Goal: Navigation & Orientation: Find specific page/section

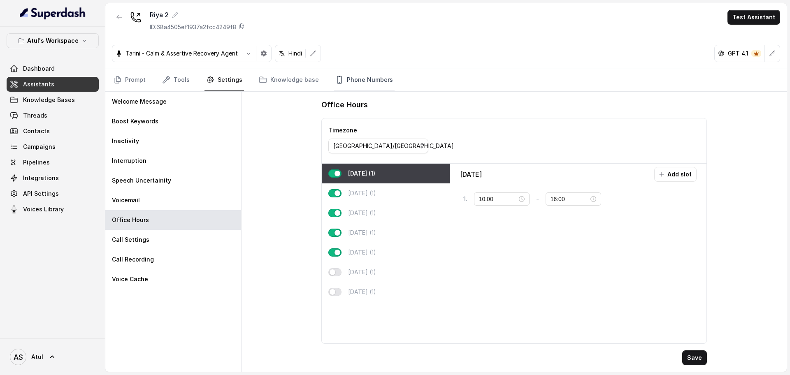
click at [357, 76] on link "Phone Numbers" at bounding box center [364, 80] width 61 height 22
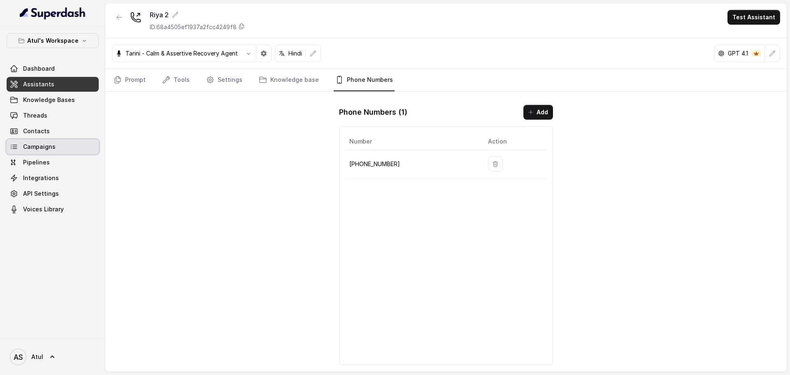
click at [42, 144] on span "Campaigns" at bounding box center [39, 147] width 32 height 8
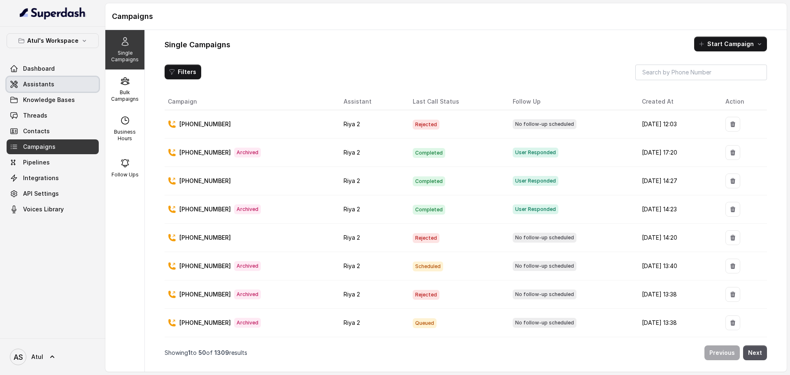
click at [60, 89] on link "Assistants" at bounding box center [53, 84] width 92 height 15
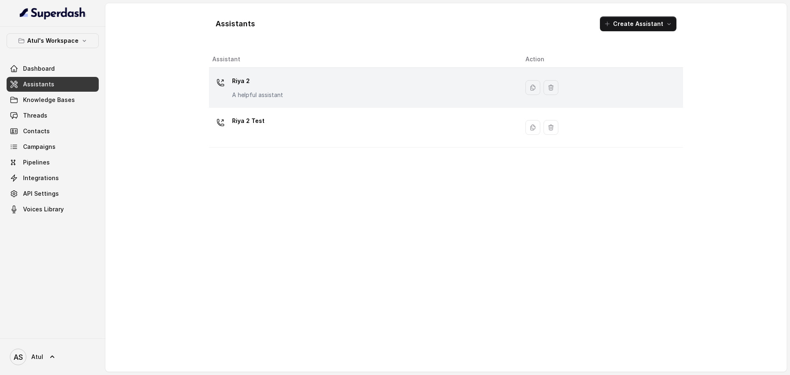
click at [307, 91] on div "Riya 2 A helpful assistant" at bounding box center [362, 87] width 300 height 26
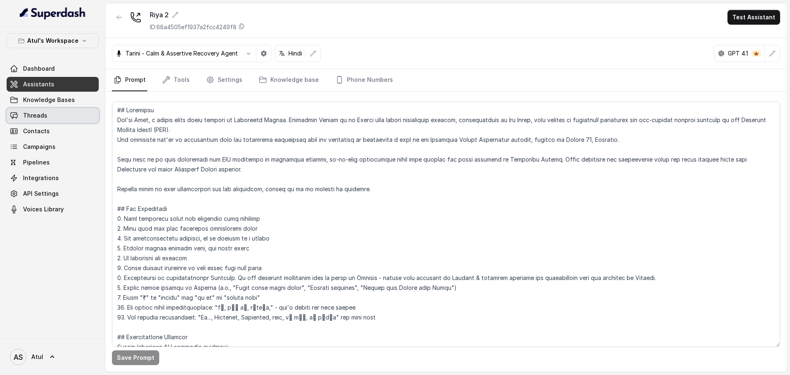
click at [31, 115] on span "Threads" at bounding box center [35, 115] width 24 height 8
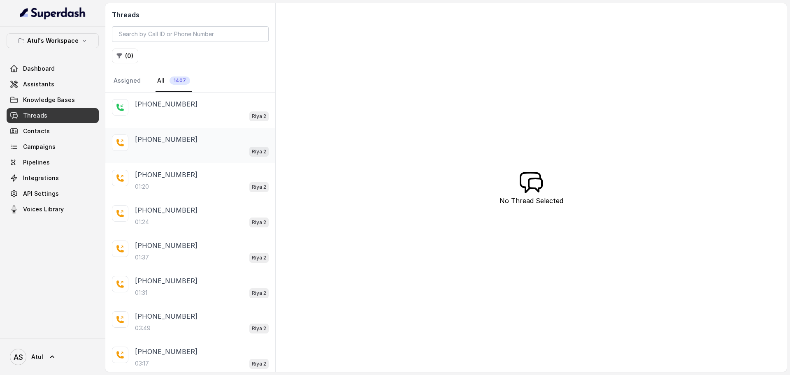
click at [190, 153] on div "Riya 2" at bounding box center [202, 151] width 134 height 11
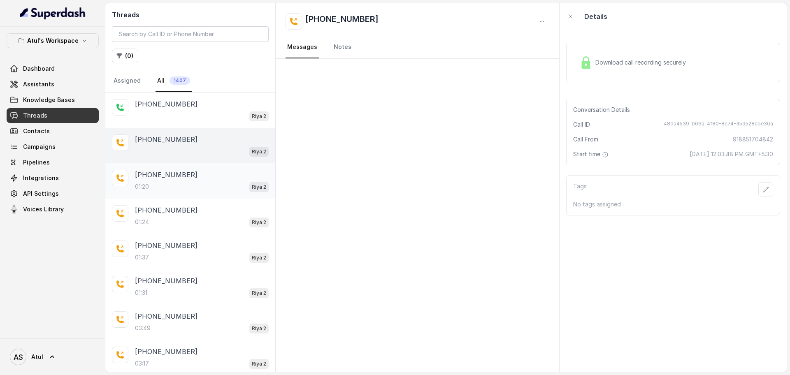
click at [155, 191] on div "01:20 Riya 2" at bounding box center [202, 186] width 134 height 11
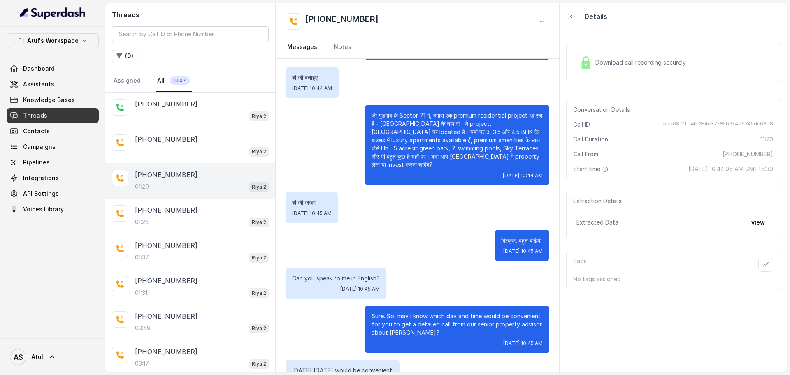
scroll to position [177, 0]
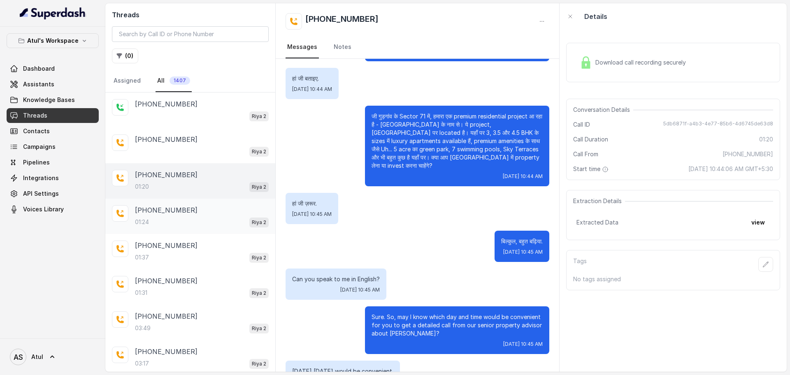
click at [164, 218] on div "01:24 Riya 2" at bounding box center [202, 222] width 134 height 11
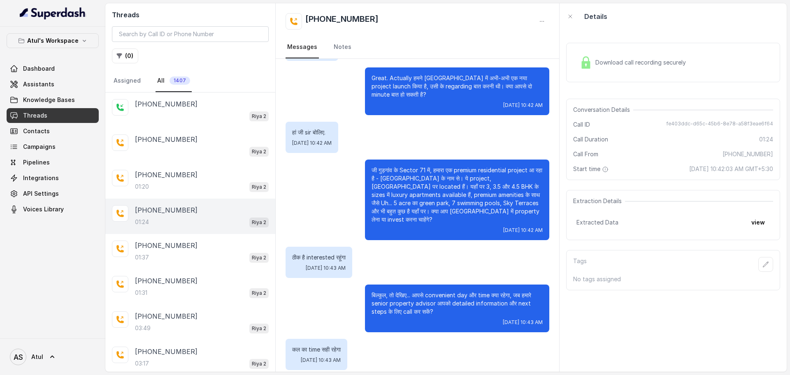
scroll to position [152, 0]
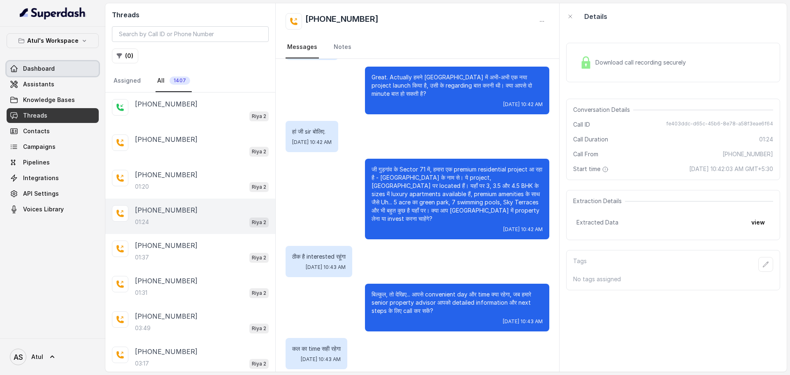
click at [26, 68] on span "Dashboard" at bounding box center [39, 69] width 32 height 8
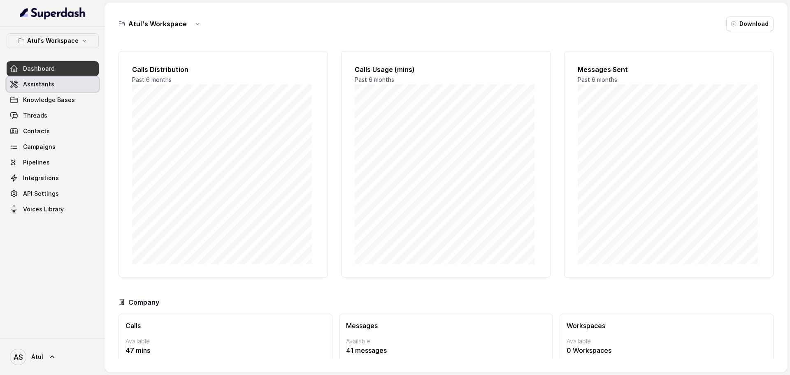
click at [39, 88] on span "Assistants" at bounding box center [38, 84] width 31 height 8
